Goal: Task Accomplishment & Management: Complete application form

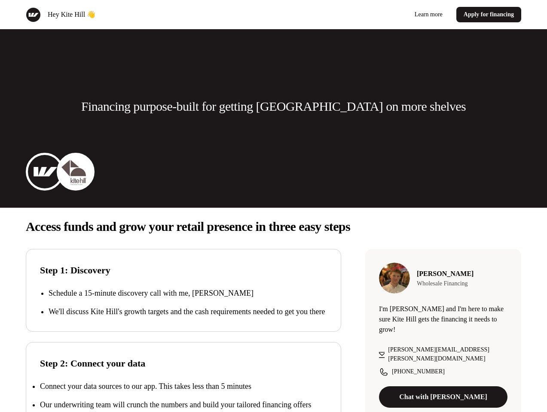
click at [273, 15] on div "Hey Kite Hill 👋 Learn more Apply for financing" at bounding box center [273, 14] width 547 height 29
click at [148, 15] on div "Hey Kite Hill 👋" at bounding box center [148, 14] width 244 height 15
click at [399, 15] on div "Learn more Apply for financing" at bounding box center [399, 14] width 244 height 15
click at [273, 107] on p "Financing purpose-built for getting [GEOGRAPHIC_DATA] on more shelves" at bounding box center [273, 106] width 384 height 17
click at [45, 172] on img at bounding box center [44, 172] width 34 height 34
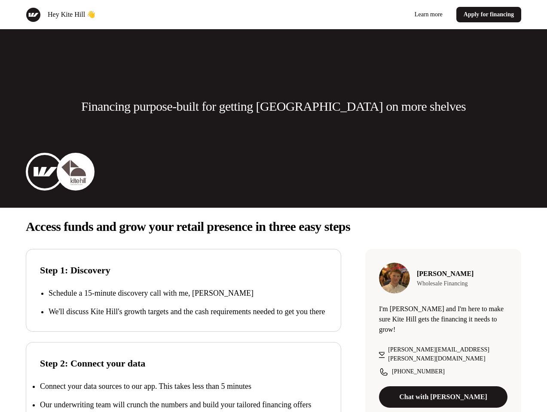
click at [76, 172] on img at bounding box center [75, 172] width 34 height 34
click at [273, 227] on p "Access funds and grow your retail presence in three easy steps" at bounding box center [273, 226] width 495 height 17
click at [183, 308] on p "We'll discuss Kite Hill's growth targets and the cash requirements needed to ge…" at bounding box center [188, 312] width 278 height 12
click at [183, 383] on div "Step 2: Connect your data Connect your data sources to our app. This takes less…" at bounding box center [183, 389] width 315 height 94
click at [183, 391] on p "Connect your data sources to our app. This takes less than 5 minutes" at bounding box center [145, 386] width 211 height 9
